Goal: Task Accomplishment & Management: Use online tool/utility

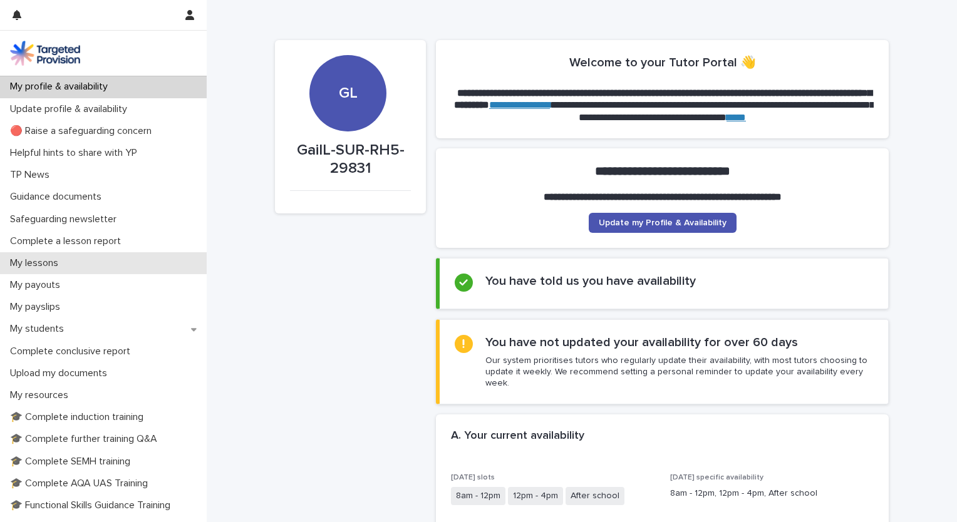
click at [41, 262] on p "My lessons" at bounding box center [36, 263] width 63 height 12
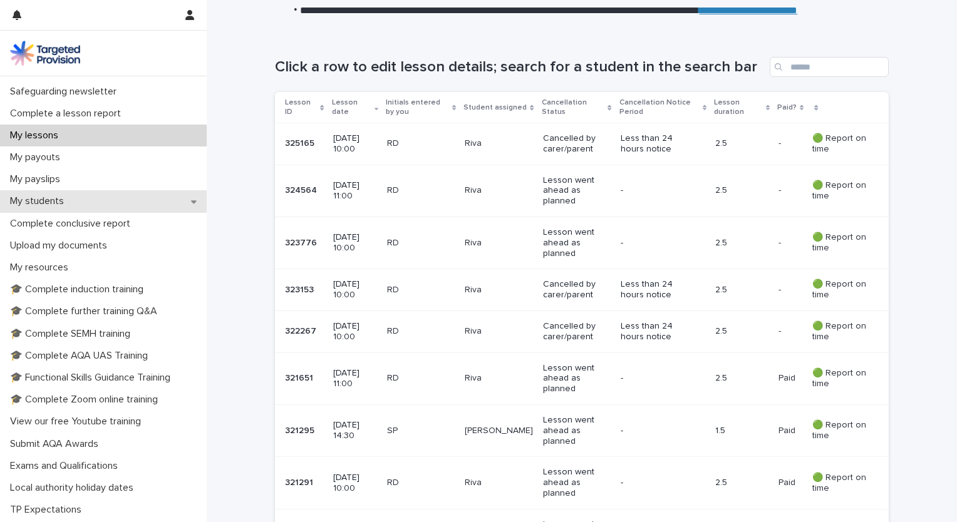
scroll to position [125, 0]
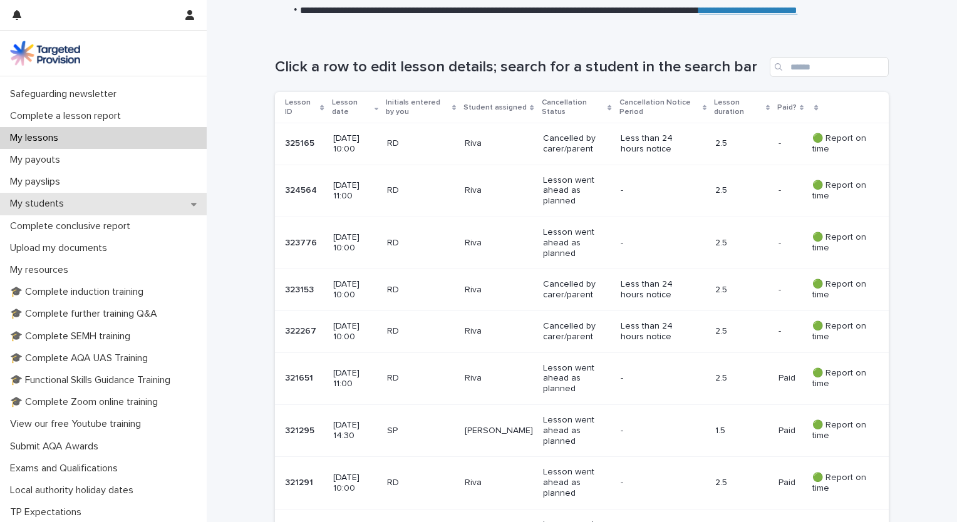
click at [53, 202] on p "My students" at bounding box center [39, 204] width 69 height 12
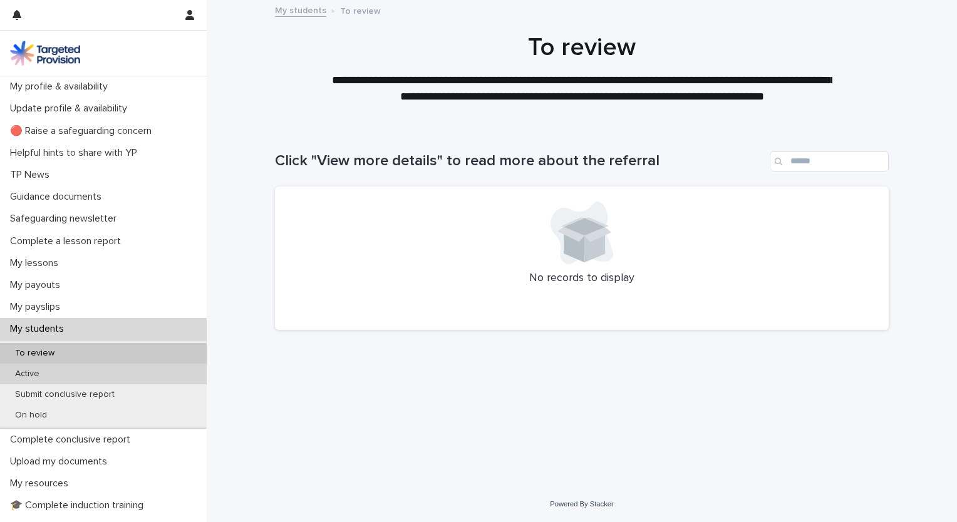
click at [61, 376] on div "Active" at bounding box center [103, 374] width 207 height 21
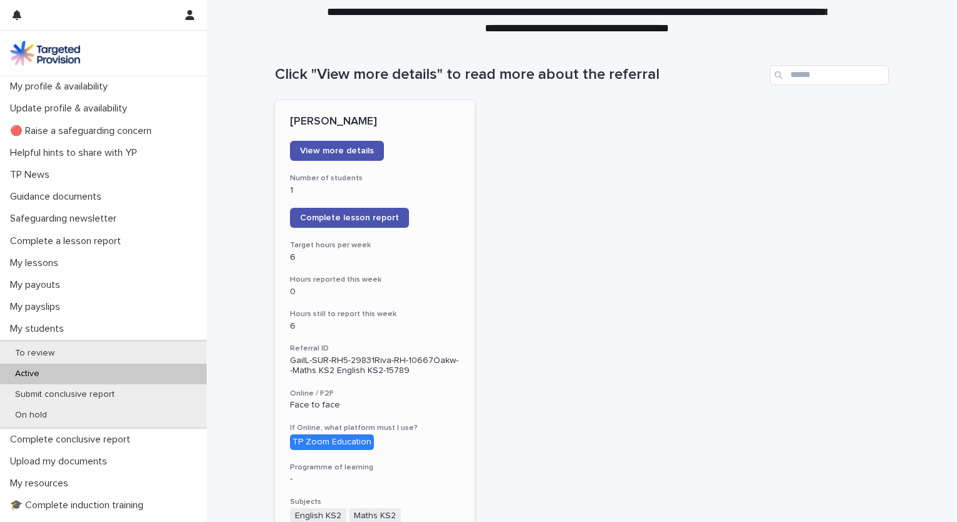
scroll to position [188, 0]
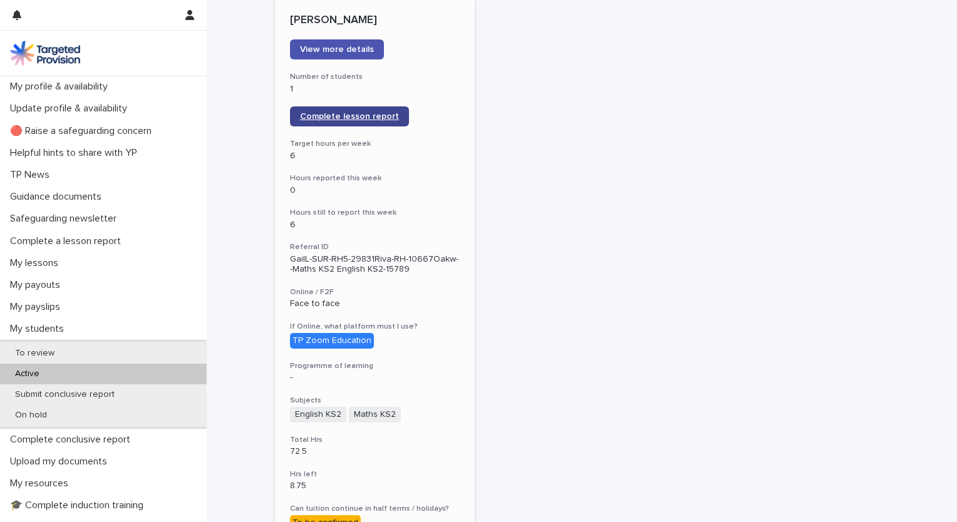
click at [339, 114] on span "Complete lesson report" at bounding box center [349, 116] width 99 height 9
